Goal: Task Accomplishment & Management: Use online tool/utility

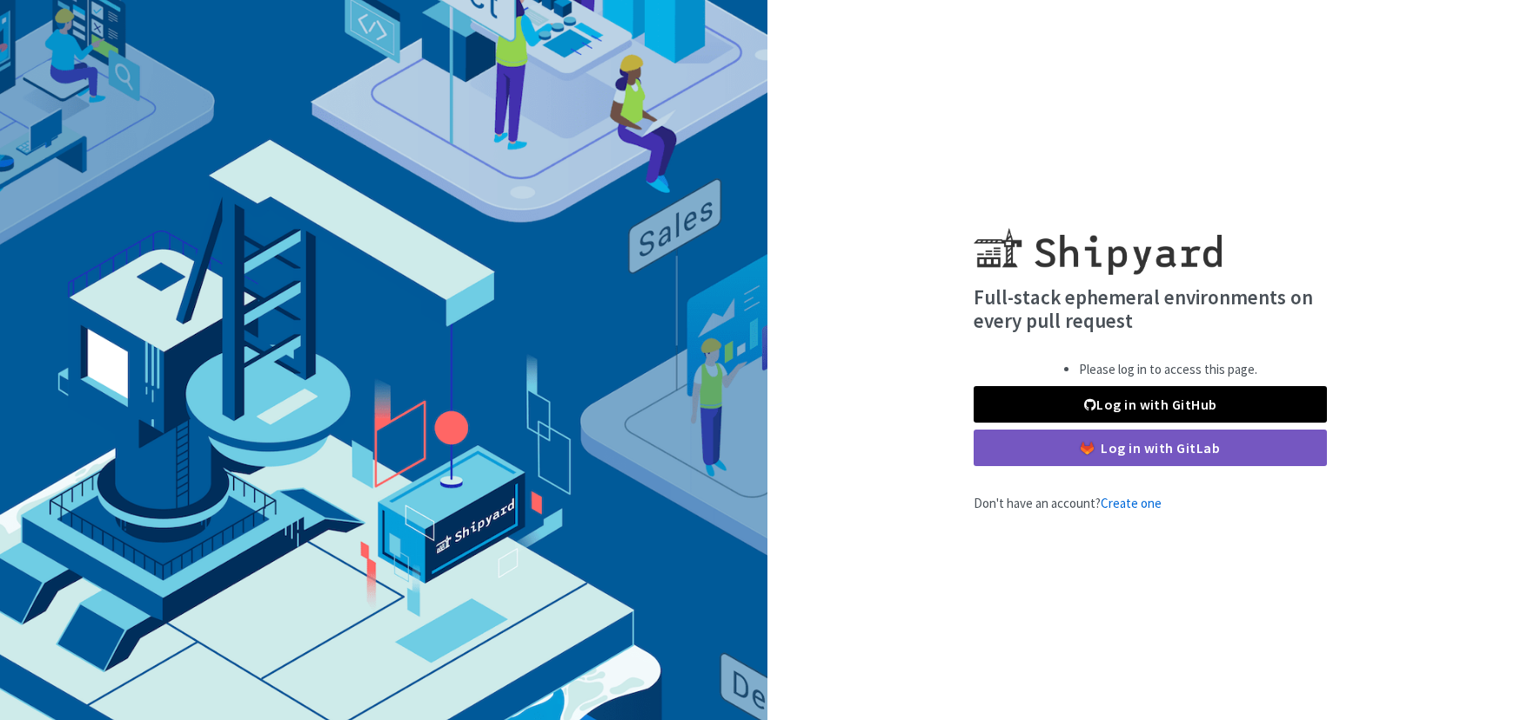
click at [1064, 384] on div "Please log in to access this page. Log in with GitHub Log in with GitLab" at bounding box center [1149, 413] width 353 height 106
click at [1057, 409] on link "Log in with GitHub" at bounding box center [1149, 404] width 353 height 37
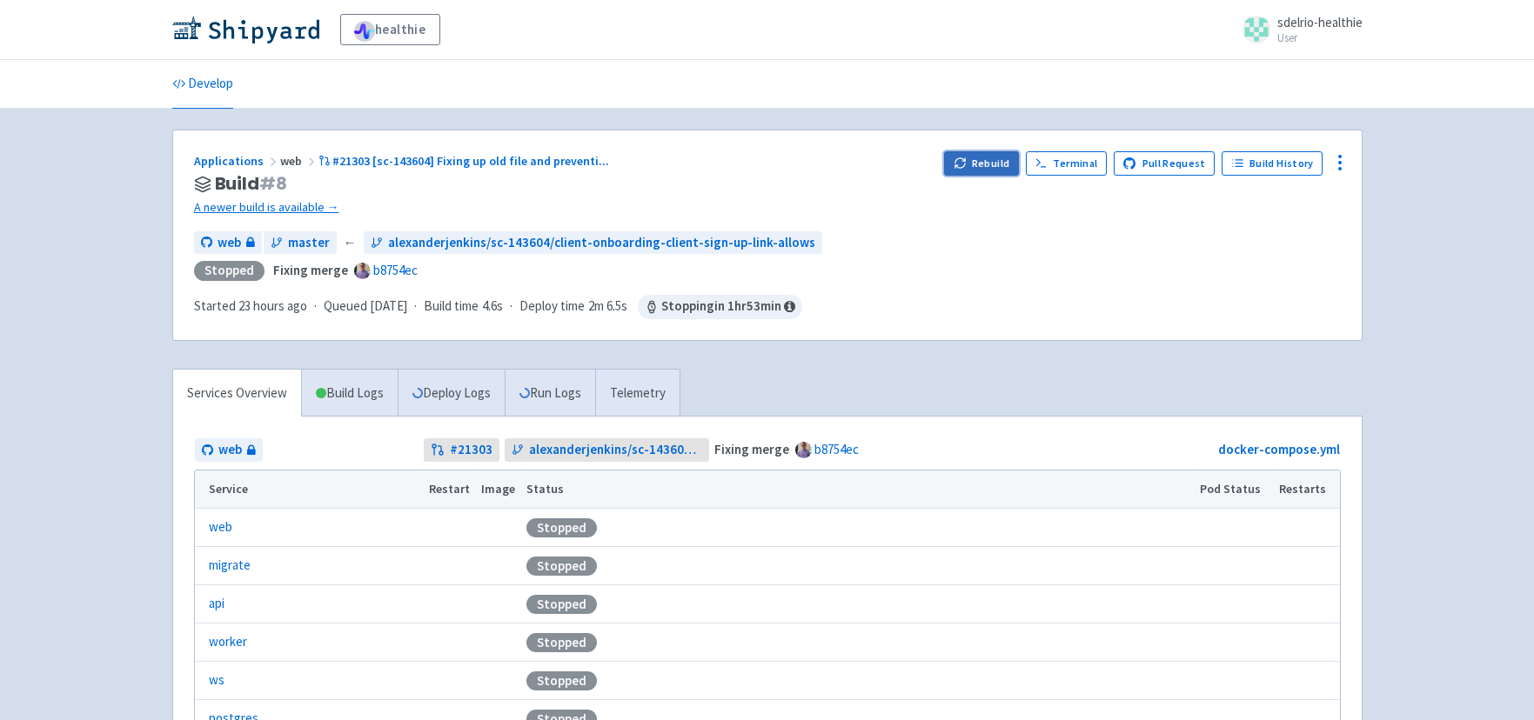
click at [992, 165] on button "Rebuild" at bounding box center [981, 163] width 75 height 24
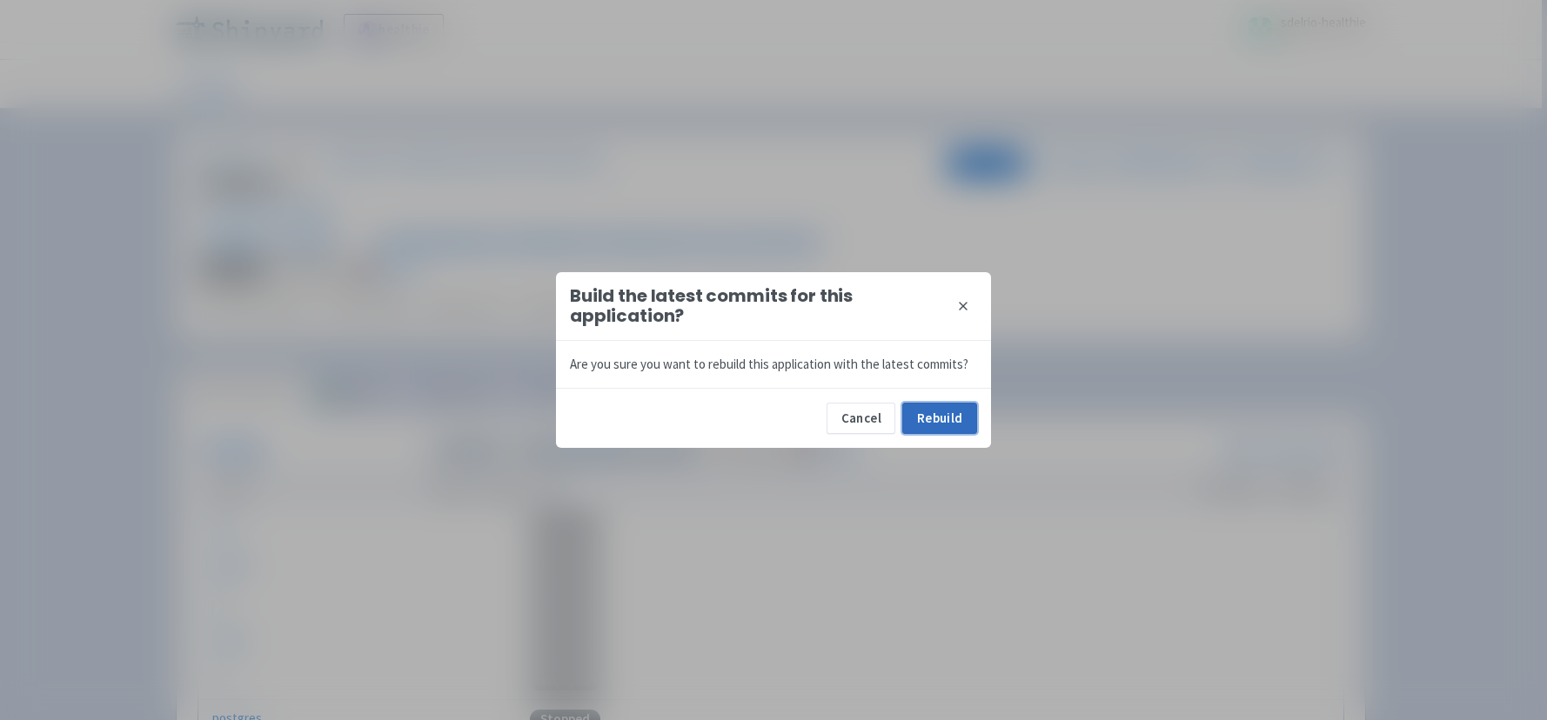
click at [946, 417] on button "Rebuild" at bounding box center [939, 418] width 75 height 31
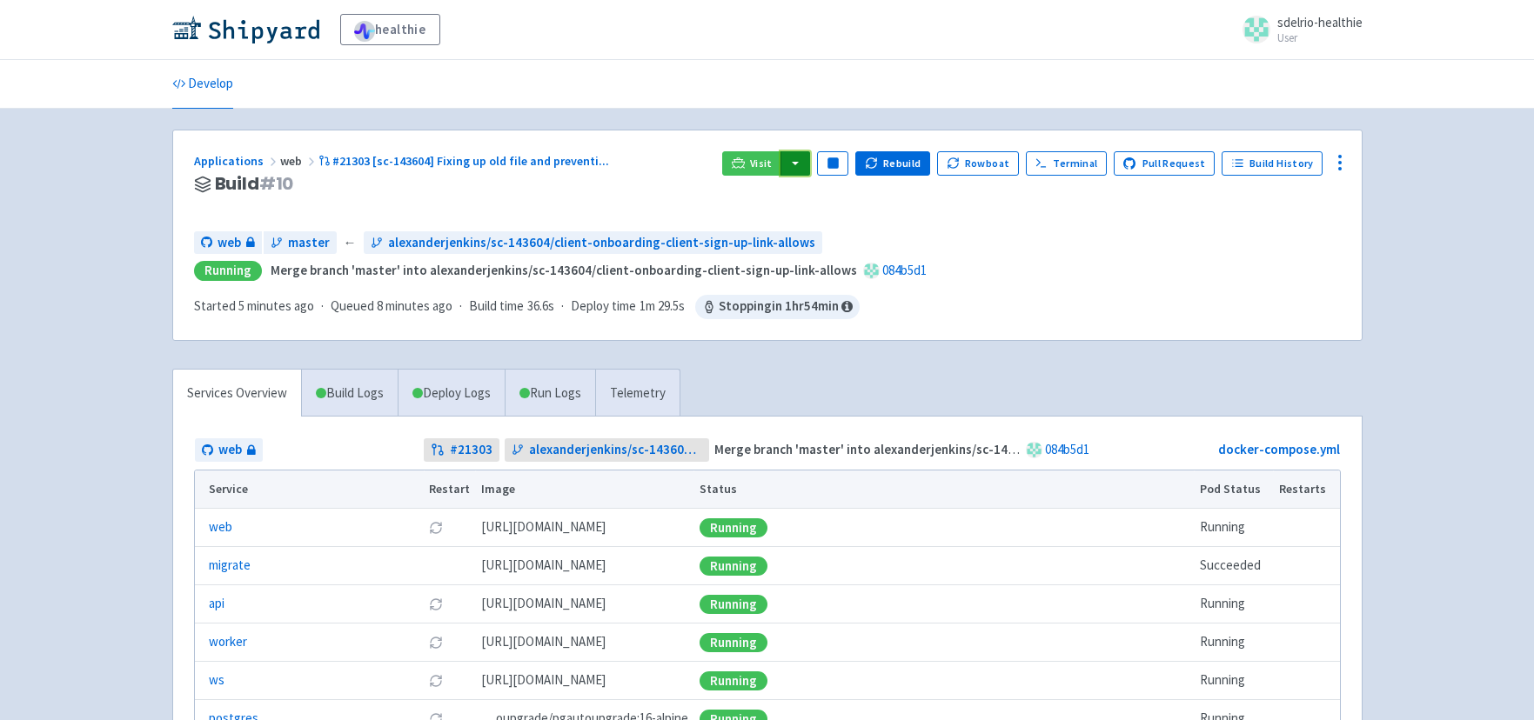
click at [810, 170] on button "button" at bounding box center [795, 163] width 30 height 24
click at [839, 219] on link "web (web)" at bounding box center [828, 224] width 99 height 27
